Goal: Answer question/provide support

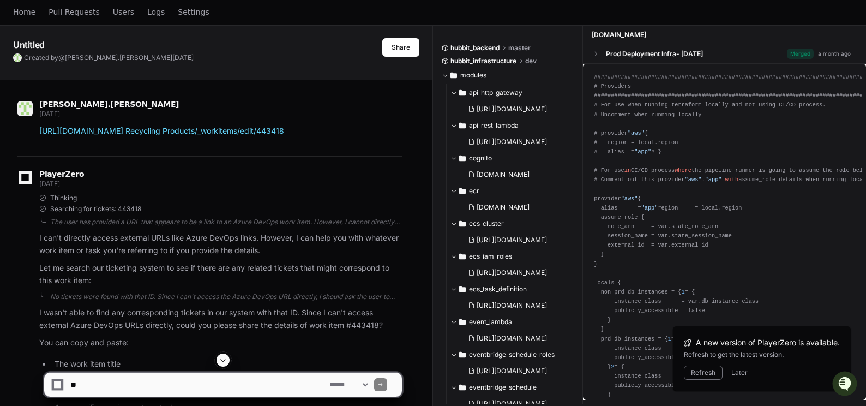
scroll to position [55, 0]
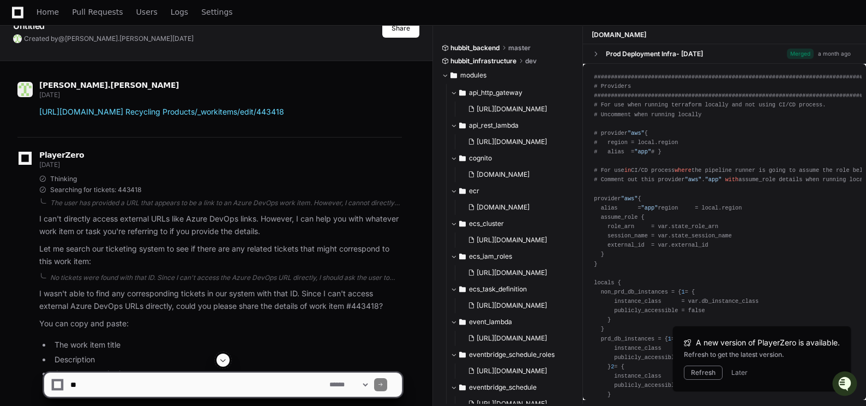
click at [168, 387] on textarea at bounding box center [197, 385] width 259 height 24
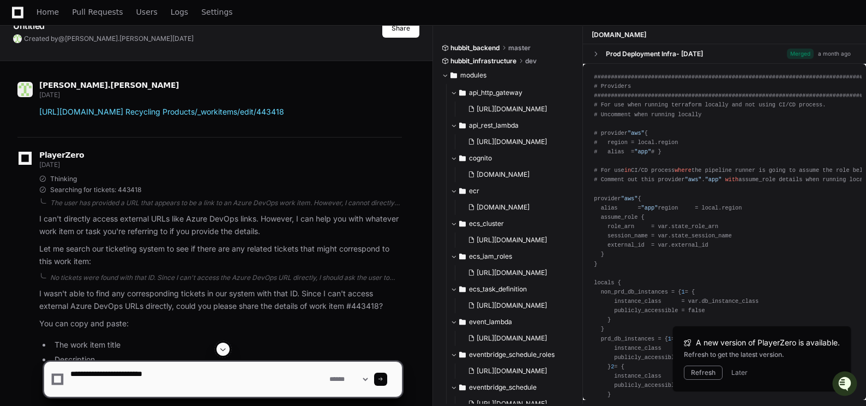
paste textarea "**********"
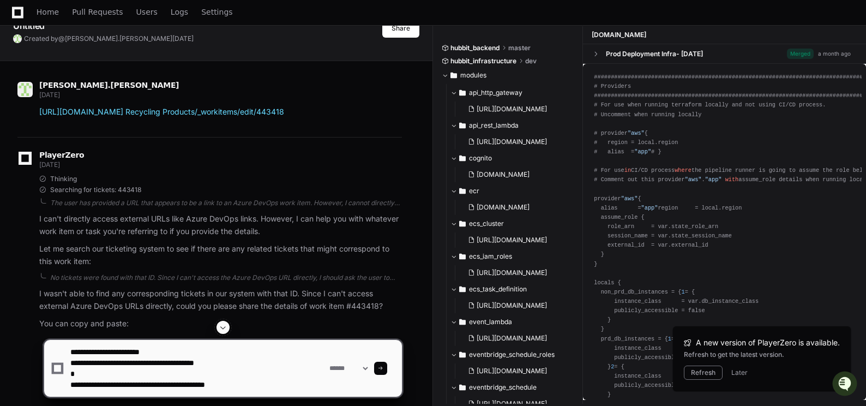
type textarea "**********"
click at [387, 367] on div at bounding box center [380, 368] width 13 height 13
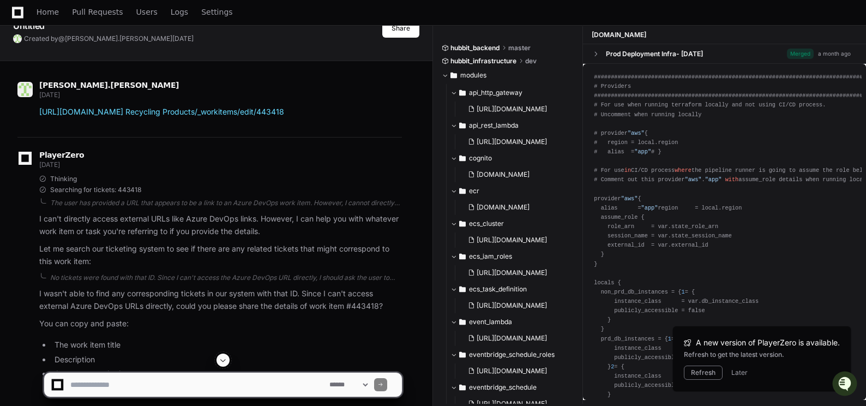
click at [225, 358] on span at bounding box center [223, 360] width 9 height 9
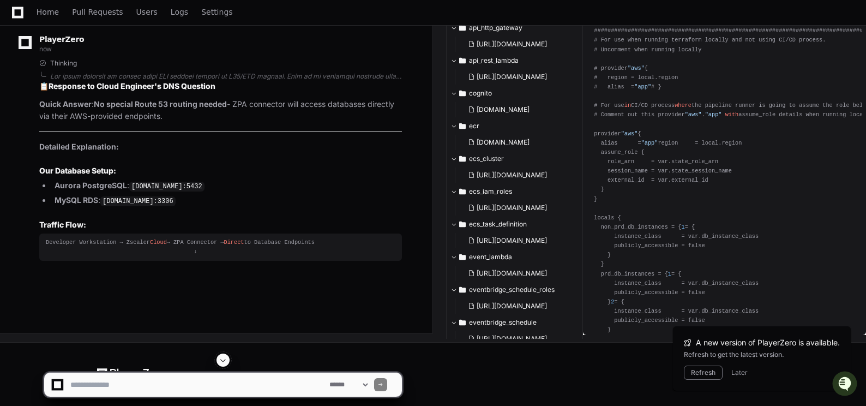
scroll to position [57152, 0]
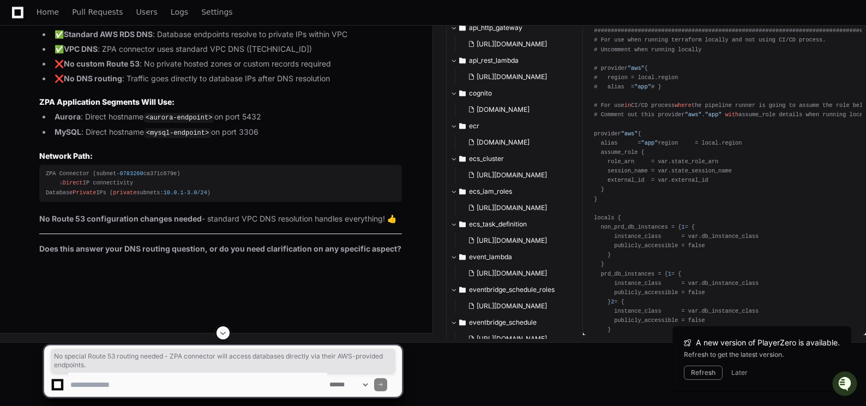
drag, startPoint x: 96, startPoint y: 183, endPoint x: 162, endPoint y: 190, distance: 66.4
copy p "No special Route 53 routing needed - ZPA connector will access databases direct…"
drag, startPoint x: 57, startPoint y: 100, endPoint x: 351, endPoint y: 130, distance: 296.1
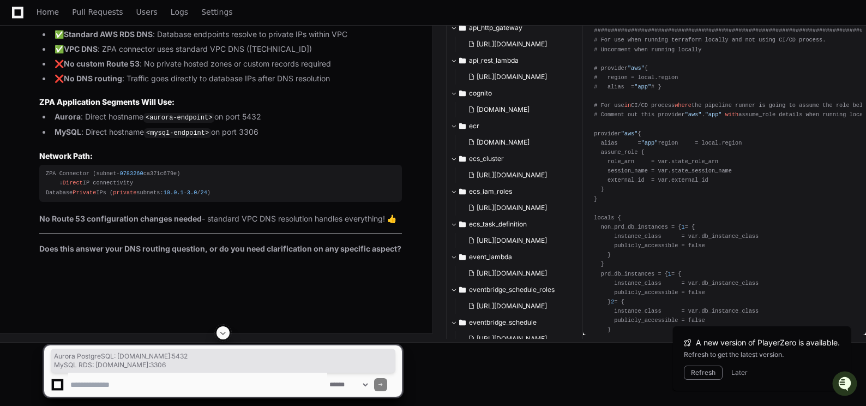
copy ul "Aurora PostgreSQL : [DOMAIN_NAME]:5432 MySQL RDS : [DOMAIN_NAME]:3306"
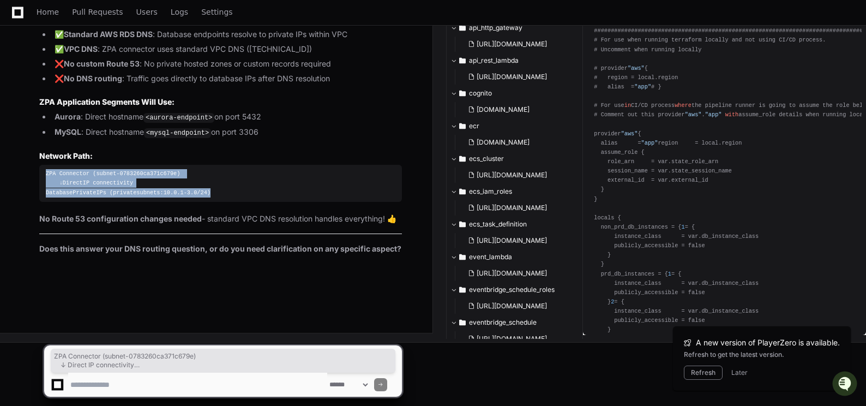
drag, startPoint x: 46, startPoint y: 175, endPoint x: 220, endPoint y: 193, distance: 175.0
click at [220, 193] on div "ZPA Connector (subnet- 0783260 ca371c679e) ↓ Direct IP connectivity Database Pr…" at bounding box center [221, 183] width 350 height 28
copy div "ZPA Connector (subnet- 0783260 ca371c679e) ↓ Direct IP connectivity Database Pr…"
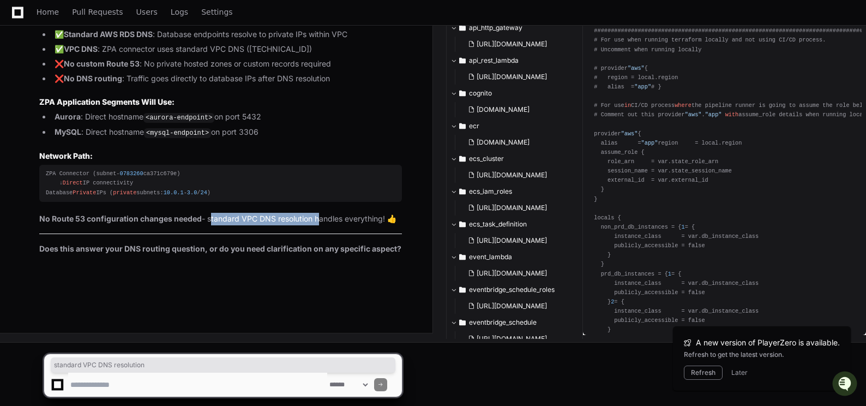
drag, startPoint x: 208, startPoint y: 219, endPoint x: 316, endPoint y: 221, distance: 108.6
click at [316, 221] on p "No Route 53 configuration changes needed - standard VPC DNS resolution handles …" at bounding box center [220, 219] width 363 height 13
click at [325, 124] on li "Aurora : Direct hostname <aurora-endpoint> on port 5432" at bounding box center [226, 117] width 351 height 13
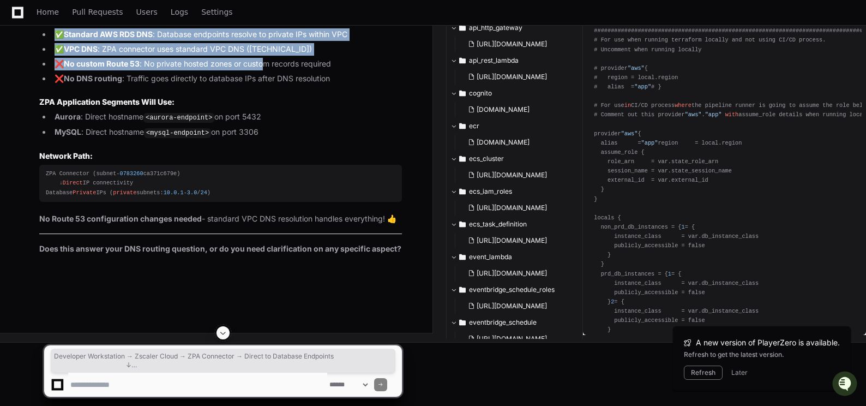
scroll to position [57410, 0]
drag, startPoint x: 46, startPoint y: 129, endPoint x: 275, endPoint y: 238, distance: 254.4
click at [275, 238] on article "📋 Response to Cloud Engineer's DNS Question Quick Answer : No special Route 53 …" at bounding box center [220, 30] width 363 height 452
drag, startPoint x: 275, startPoint y: 238, endPoint x: 397, endPoint y: 139, distance: 157.3
click at [397, 41] on li "✅ Standard AWS RDS DNS : Database endpoints resolve to private IPs within VPC" at bounding box center [226, 34] width 351 height 13
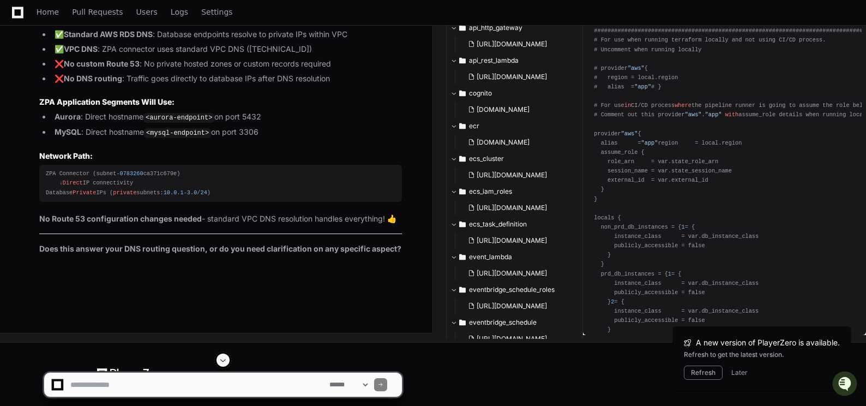
scroll to position [57356, 0]
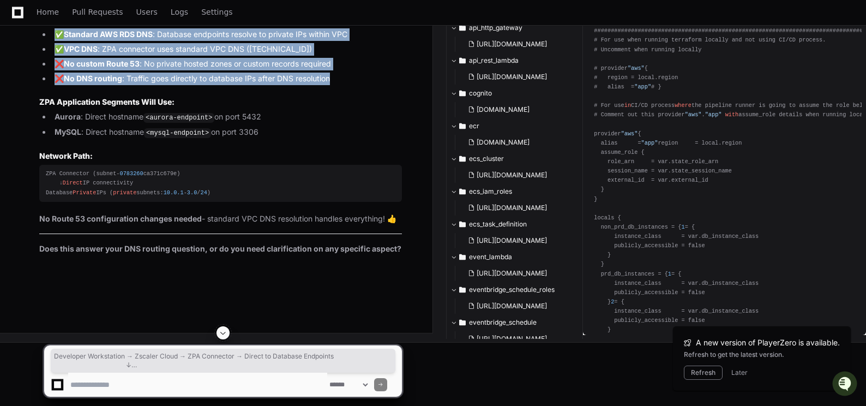
drag, startPoint x: 46, startPoint y: 129, endPoint x: 347, endPoint y: 249, distance: 324.1
click at [347, 249] on article "📋 Response to Cloud Engineer's DNS Question Quick Answer : No special Route 53 …" at bounding box center [220, 30] width 363 height 452
copy article "Developer Workstation → Zscaler Cloud → ZPA Connector → Direct to Database Endp…"
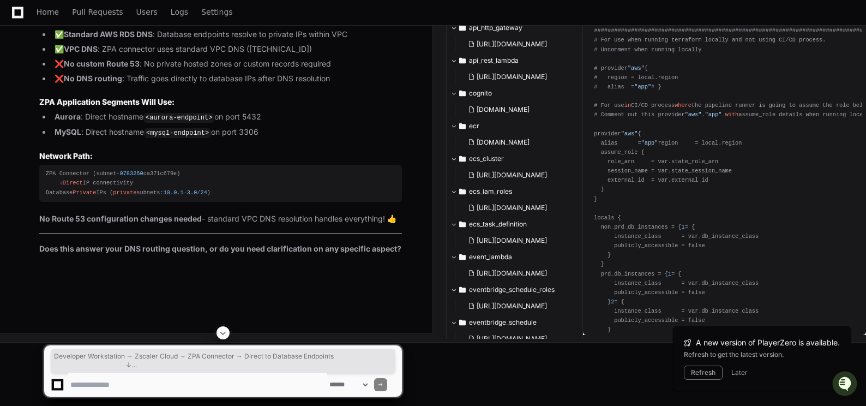
click at [343, 107] on h3 "ZPA Application Segments Will Use:" at bounding box center [220, 102] width 363 height 11
